Goal: Task Accomplishment & Management: Use online tool/utility

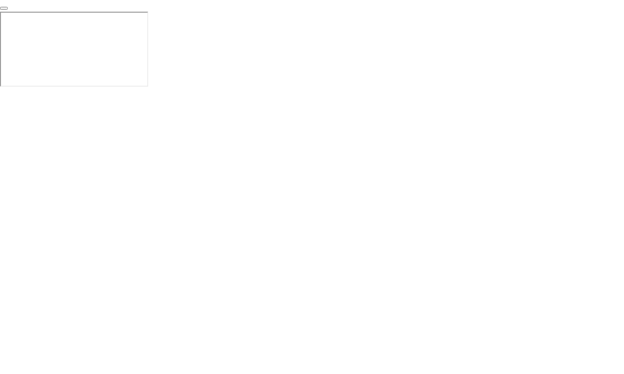
click div "End Proctoring Session"
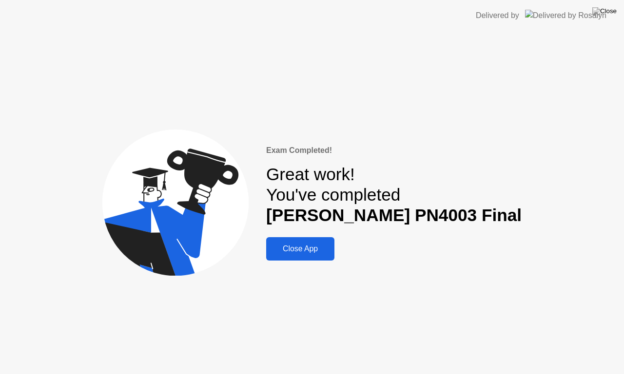
click at [331, 252] on div "Close App" at bounding box center [300, 249] width 62 height 9
